Goal: Transaction & Acquisition: Purchase product/service

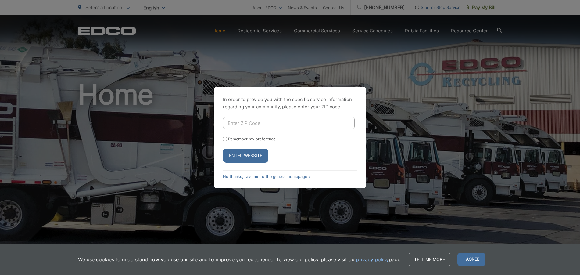
click at [254, 126] on input "Enter ZIP Code" at bounding box center [289, 123] width 132 height 13
type input "92025"
click at [227, 139] on input "Remember my preference" at bounding box center [225, 139] width 4 height 4
checkbox input "true"
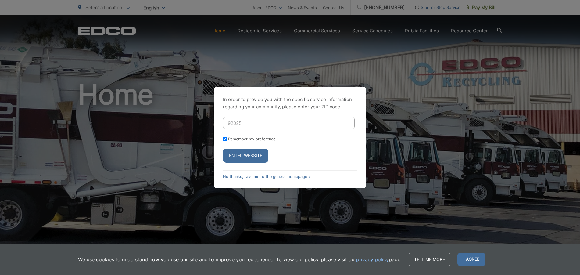
click at [249, 155] on button "Enter Website" at bounding box center [245, 156] width 45 height 14
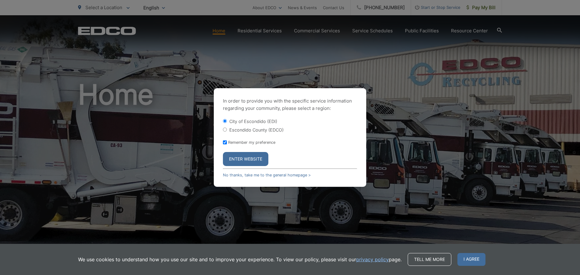
click at [223, 132] on div "Escondido County (EDCO)" at bounding box center [290, 130] width 134 height 6
click at [224, 130] on input "Escondido County (EDCO)" at bounding box center [225, 129] width 4 height 4
radio input "true"
click at [248, 157] on button "Enter Website" at bounding box center [245, 159] width 45 height 14
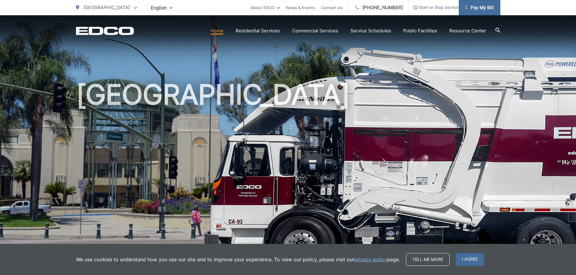
click at [479, 7] on span "Pay My Bill" at bounding box center [479, 7] width 29 height 7
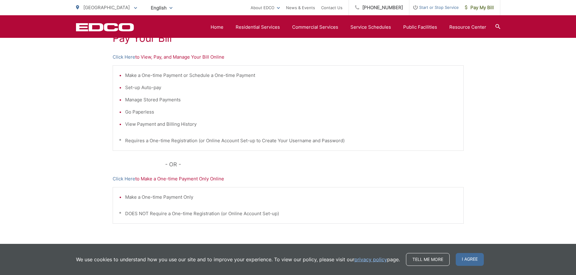
scroll to position [67, 0]
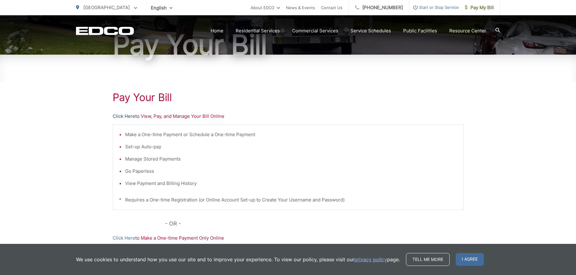
click at [125, 115] on link "Click Here" at bounding box center [124, 116] width 23 height 7
